Goal: Transaction & Acquisition: Obtain resource

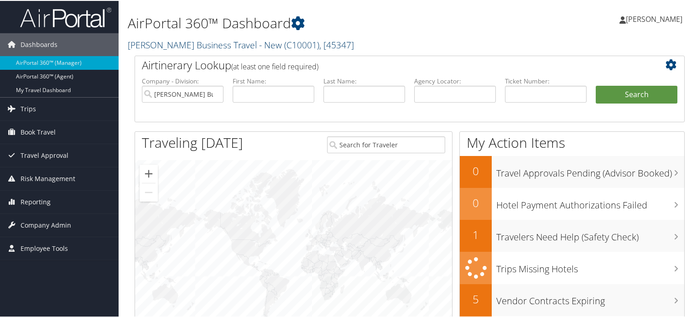
click at [235, 44] on link "Christopherson Business Travel - New ( C10001 ) , [ 45347 ]" at bounding box center [241, 44] width 226 height 12
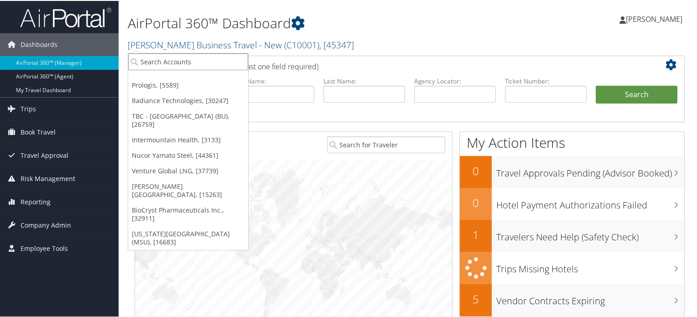
click at [180, 61] on input "search" at bounding box center [188, 60] width 120 height 17
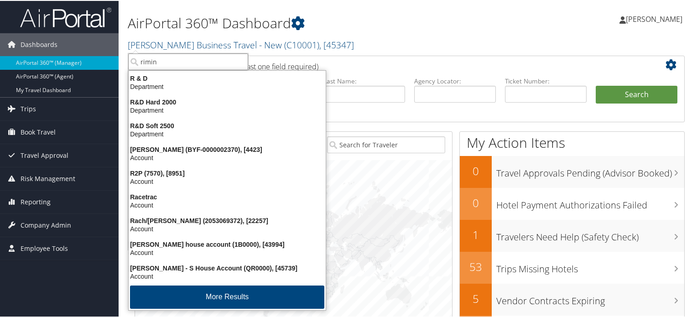
type input "rimini"
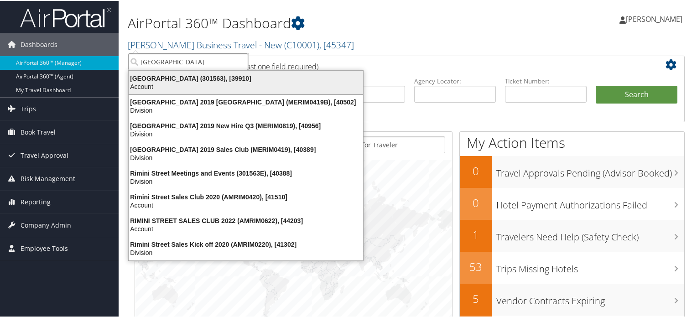
click at [155, 80] on div "Rimini Street (301563), [39910]" at bounding box center [246, 77] width 246 height 8
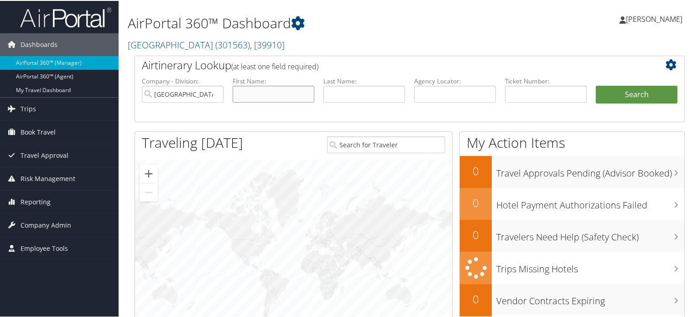
click at [261, 94] on input "text" at bounding box center [274, 93] width 82 height 17
type input "rachel"
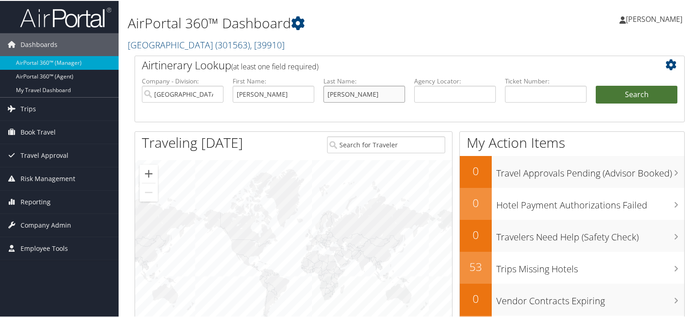
type input "woodson"
click at [624, 97] on button "Search" at bounding box center [637, 94] width 82 height 18
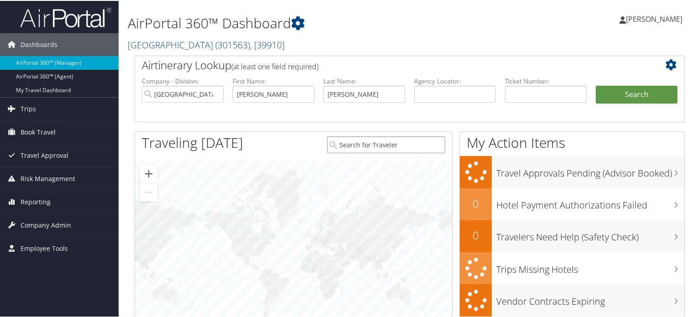
click at [371, 147] on input "search" at bounding box center [386, 144] width 119 height 17
type input "r"
type input "[PERSON_NAME]"
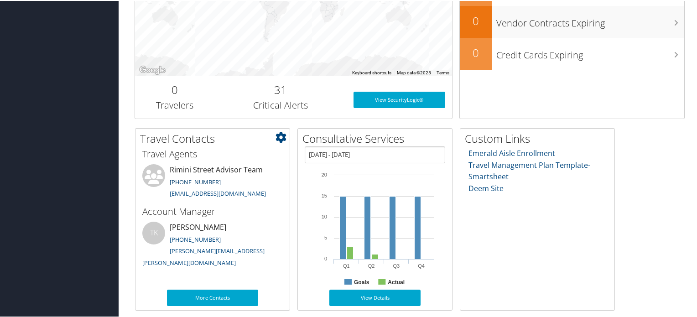
scroll to position [4, 0]
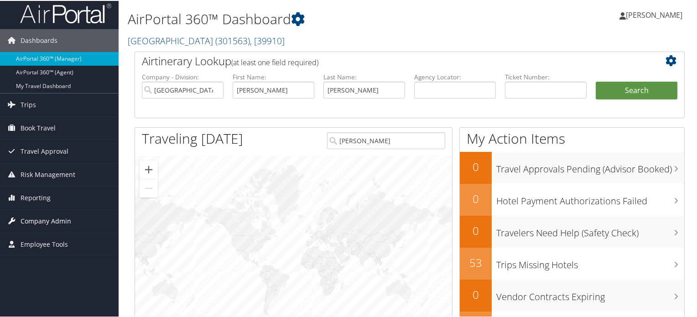
click at [38, 220] on span "Company Admin" at bounding box center [46, 220] width 51 height 23
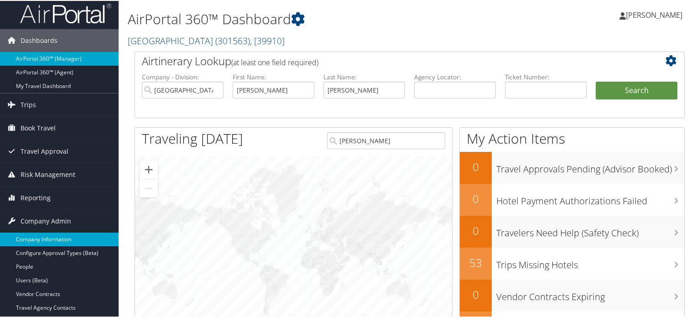
click at [49, 240] on link "Company Information" at bounding box center [59, 239] width 119 height 14
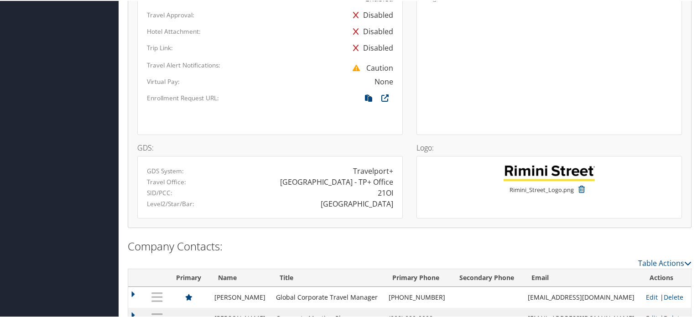
scroll to position [690, 0]
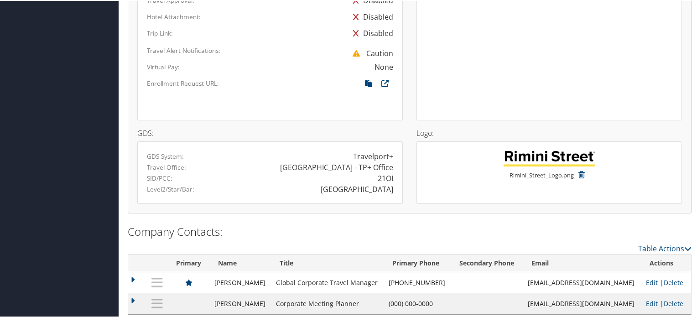
click at [382, 172] on div "21OI" at bounding box center [386, 177] width 16 height 11
copy div "21OI"
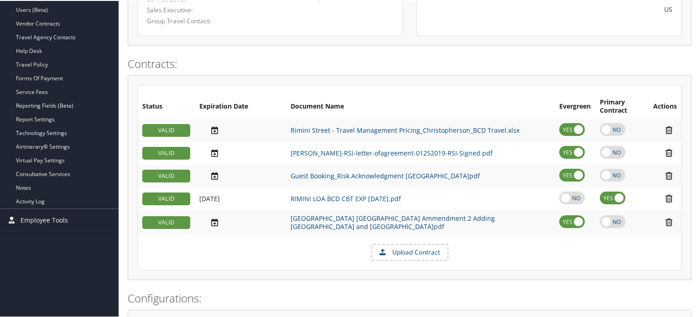
scroll to position [0, 0]
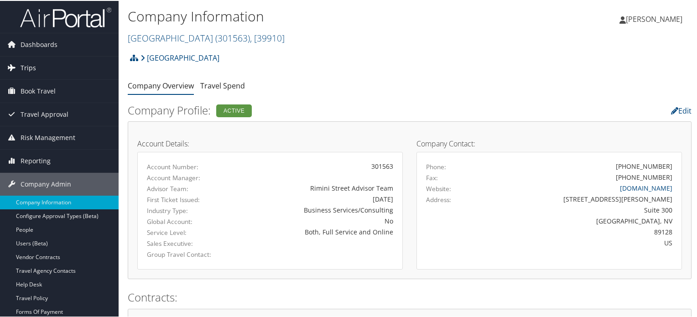
click at [26, 66] on span "Trips" at bounding box center [29, 67] width 16 height 23
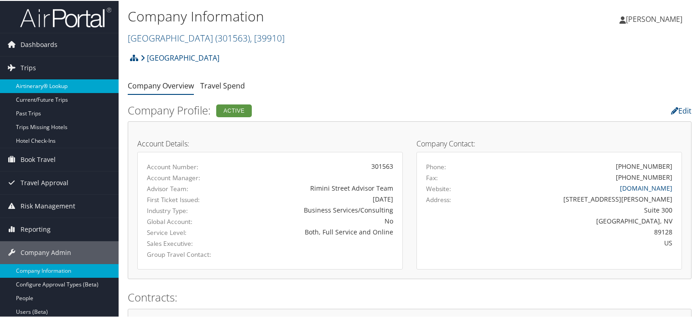
click at [33, 84] on link "Airtinerary® Lookup" at bounding box center [59, 86] width 119 height 14
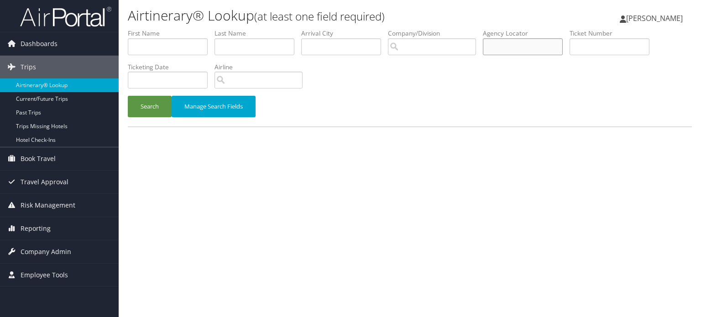
click at [524, 45] on input "text" at bounding box center [523, 46] width 80 height 17
paste input "DBMYSZ"
type input "DBMYSZ"
click at [152, 112] on button "Search" at bounding box center [150, 106] width 44 height 21
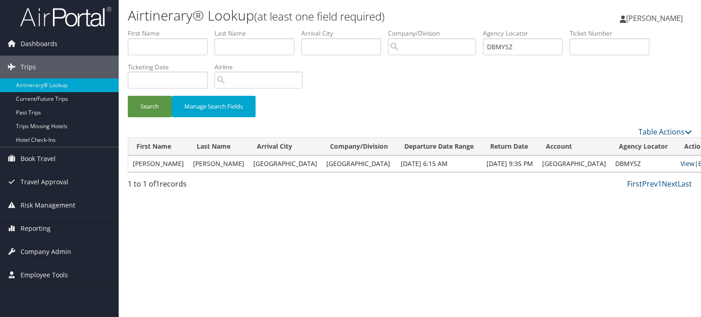
click at [681, 163] on link "View" at bounding box center [688, 163] width 14 height 9
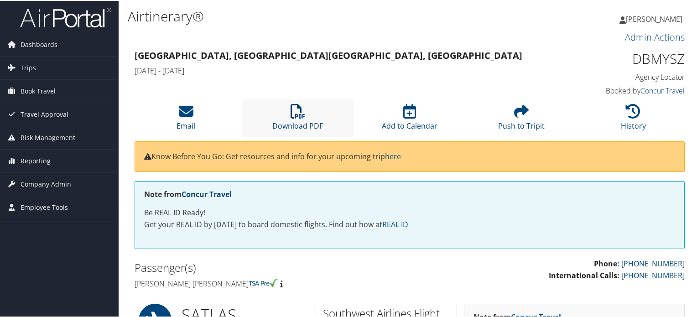
click at [294, 122] on link "Download PDF" at bounding box center [297, 119] width 51 height 22
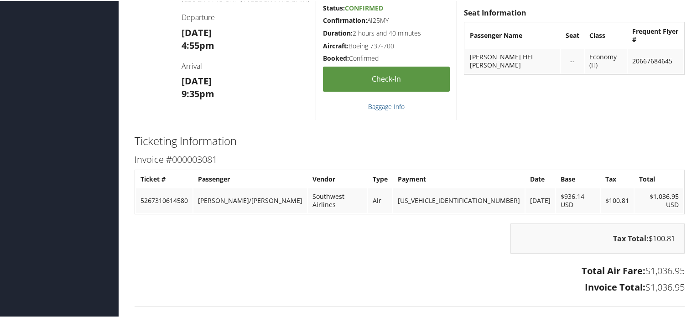
scroll to position [593, 0]
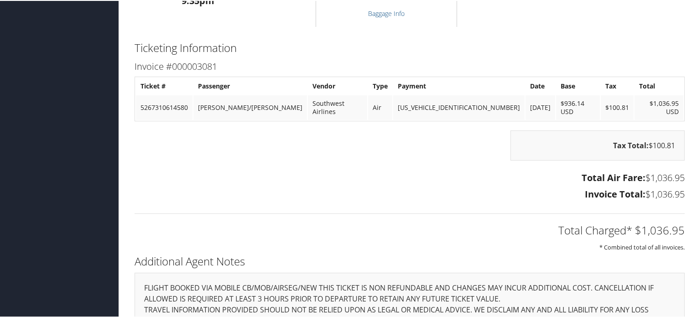
click at [191, 105] on td "5267310614580" at bounding box center [164, 106] width 57 height 25
click at [312, 102] on td "Southwest Airlines" at bounding box center [337, 106] width 59 height 25
click at [466, 102] on td "AXXXXXXXXXXXX1002" at bounding box center [458, 106] width 131 height 25
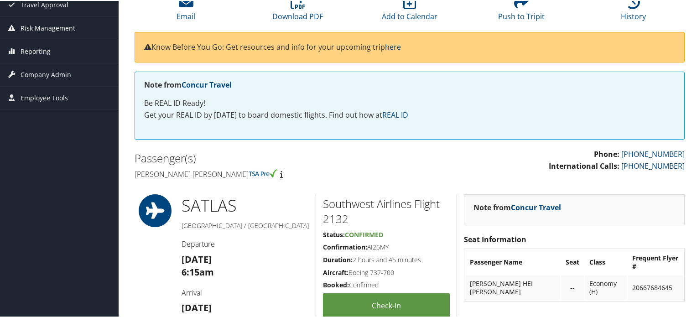
scroll to position [0, 0]
